Goal: Check status: Check status

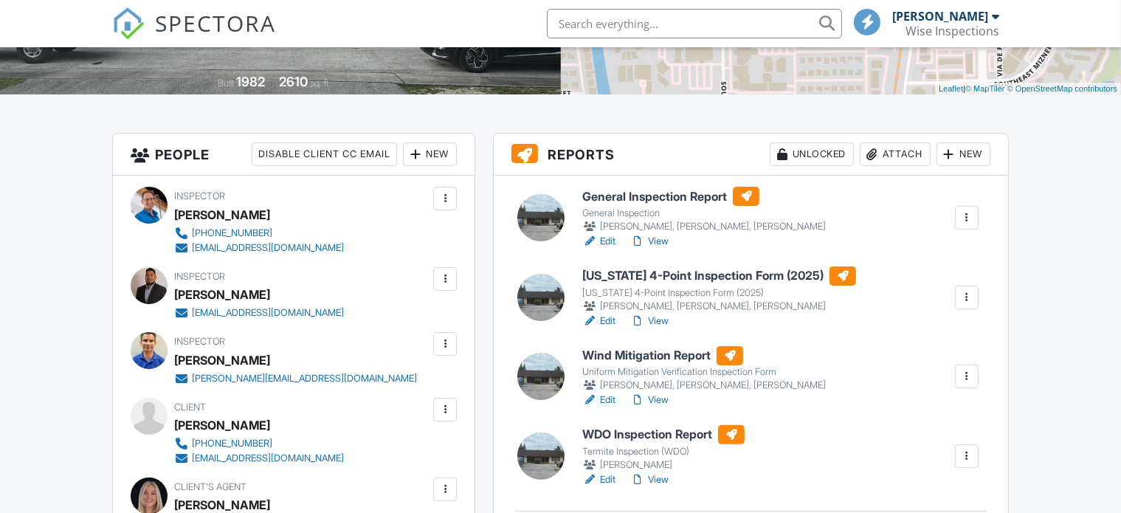
click at [660, 319] on link "View" at bounding box center [649, 321] width 38 height 15
click at [657, 319] on link "View" at bounding box center [649, 321] width 38 height 15
click at [657, 399] on link "View" at bounding box center [649, 399] width 38 height 15
click at [658, 398] on link "View" at bounding box center [649, 399] width 38 height 15
click at [662, 474] on link "View" at bounding box center [649, 479] width 38 height 15
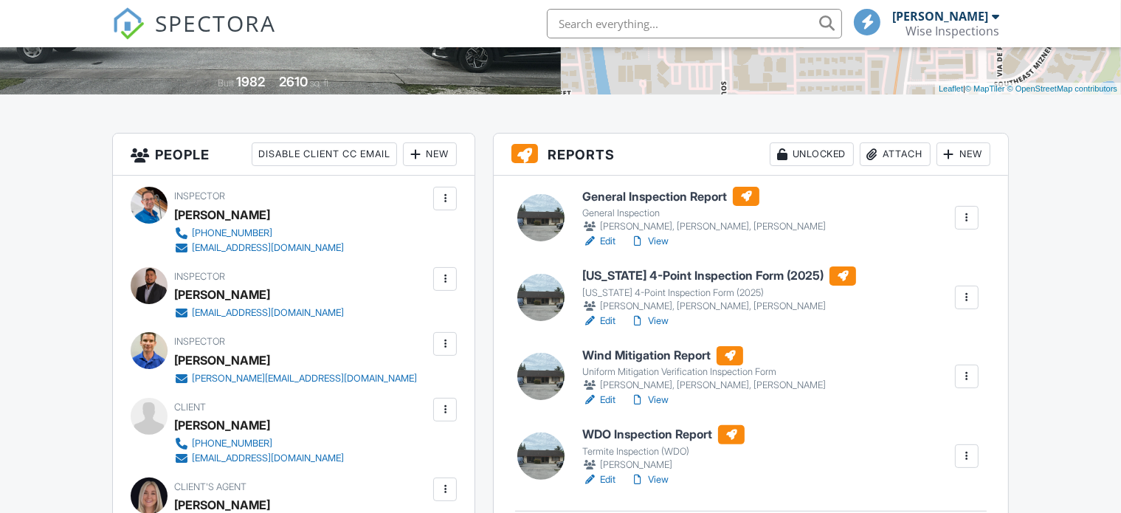
click at [609, 477] on link "Edit" at bounding box center [598, 479] width 33 height 15
